Goal: Task Accomplishment & Management: Use online tool/utility

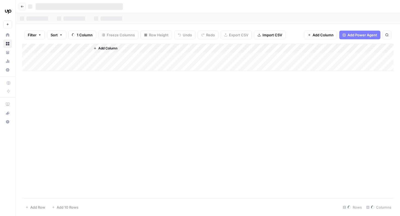
scroll to position [109, 587]
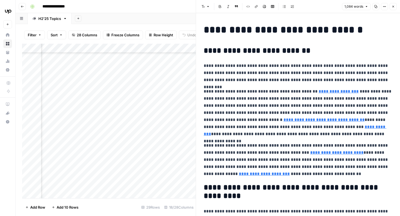
click at [393, 7] on icon "button" at bounding box center [393, 6] width 3 height 3
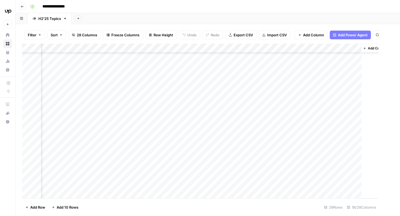
scroll to position [109, 578]
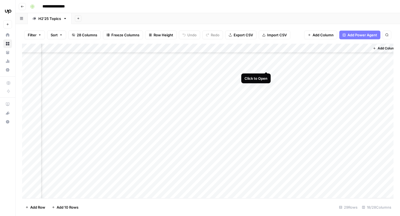
click at [267, 61] on div "Add Column" at bounding box center [208, 121] width 372 height 154
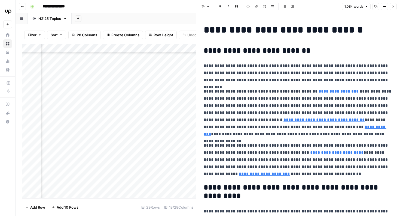
click at [295, 92] on p "**********" at bounding box center [298, 113] width 189 height 50
copy div "**********"
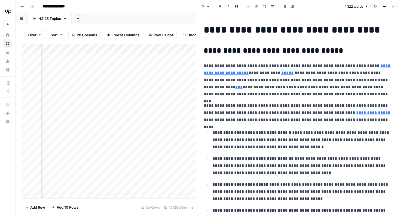
scroll to position [0, 578]
click at [394, 7] on icon "button" at bounding box center [393, 6] width 3 height 3
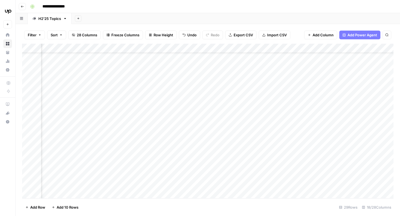
scroll to position [25, 230]
click at [202, 130] on div "Add Column" at bounding box center [208, 121] width 372 height 154
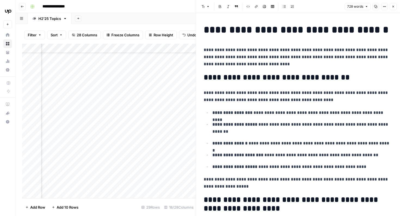
click at [392, 7] on icon "button" at bounding box center [393, 6] width 3 height 3
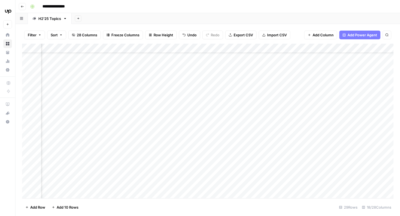
scroll to position [25, 0]
click at [294, 131] on div "Add Column" at bounding box center [208, 121] width 372 height 154
click at [293, 131] on div "Add Column" at bounding box center [208, 121] width 372 height 154
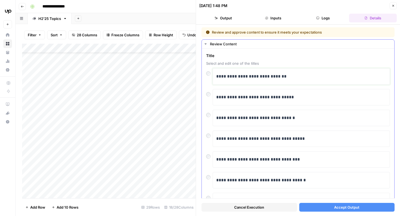
click at [227, 74] on p "**********" at bounding box center [301, 76] width 170 height 7
click at [368, 206] on button "Accept Output" at bounding box center [348, 207] width 96 height 9
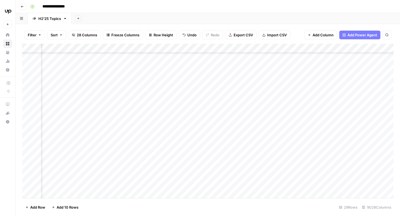
scroll to position [40, 282]
click at [151, 117] on div "Add Column" at bounding box center [208, 121] width 372 height 154
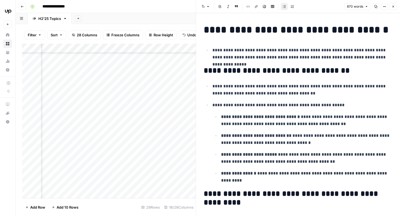
click at [392, 7] on icon "button" at bounding box center [393, 6] width 3 height 3
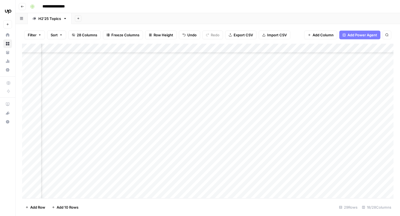
scroll to position [39, 450]
click at [297, 117] on div "Add Column" at bounding box center [208, 121] width 372 height 154
click at [306, 155] on div "Add Column" at bounding box center [208, 121] width 372 height 154
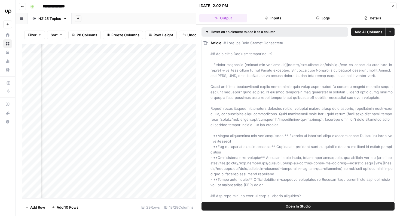
click at [394, 7] on icon "button" at bounding box center [393, 5] width 3 height 3
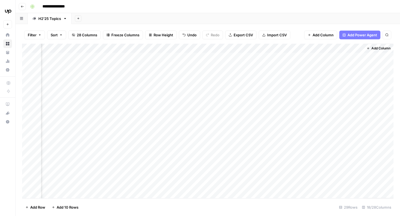
scroll to position [0, 584]
click at [259, 156] on div "Add Column" at bounding box center [208, 121] width 372 height 154
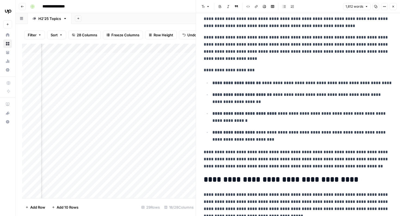
scroll to position [1590, 0]
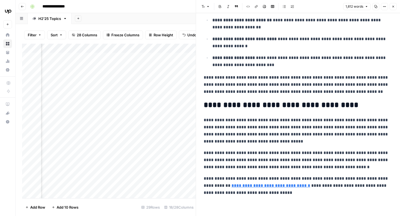
click at [313, 195] on p "**********" at bounding box center [298, 185] width 189 height 21
click at [204, 103] on h2 "**********" at bounding box center [298, 105] width 189 height 9
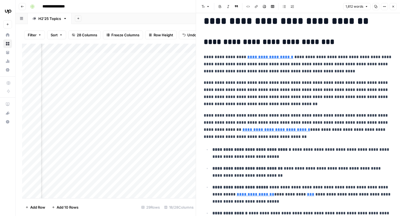
scroll to position [0, 0]
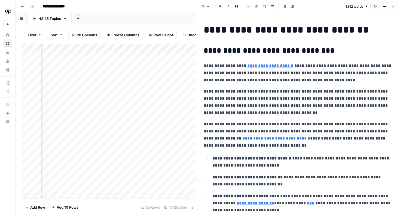
click at [394, 8] on icon "button" at bounding box center [393, 6] width 3 height 3
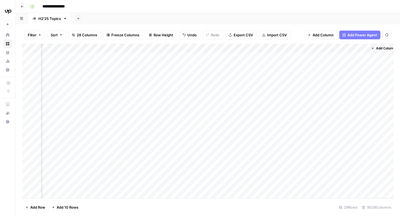
scroll to position [0, 578]
